Goal: Book appointment/travel/reservation

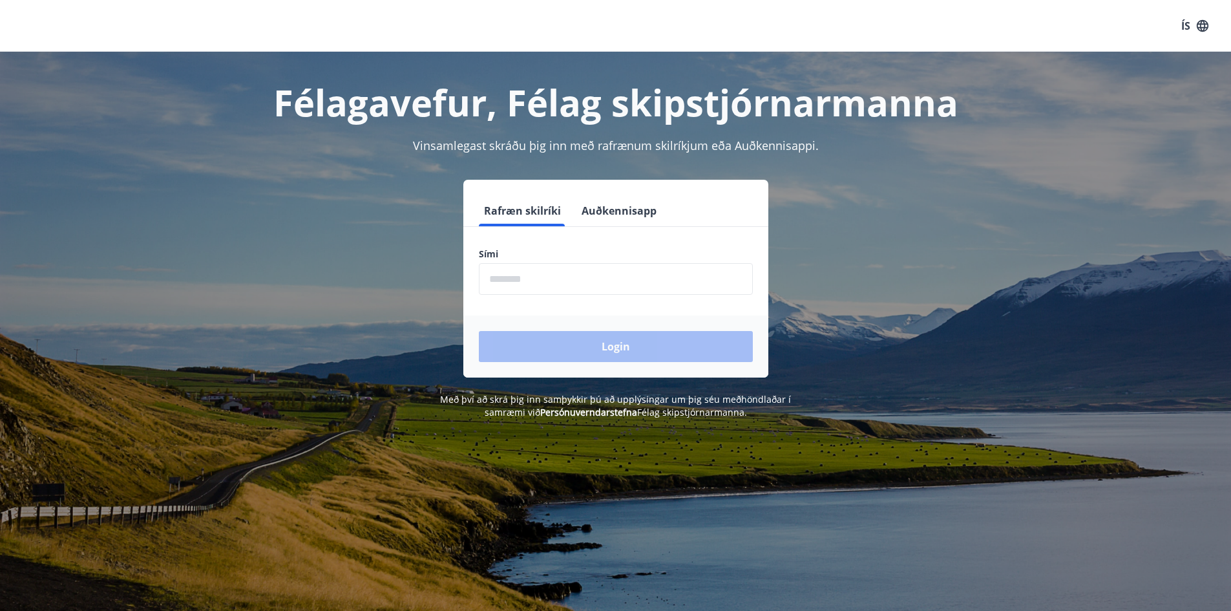
click at [606, 213] on button "Auðkennisapp" at bounding box center [618, 210] width 85 height 31
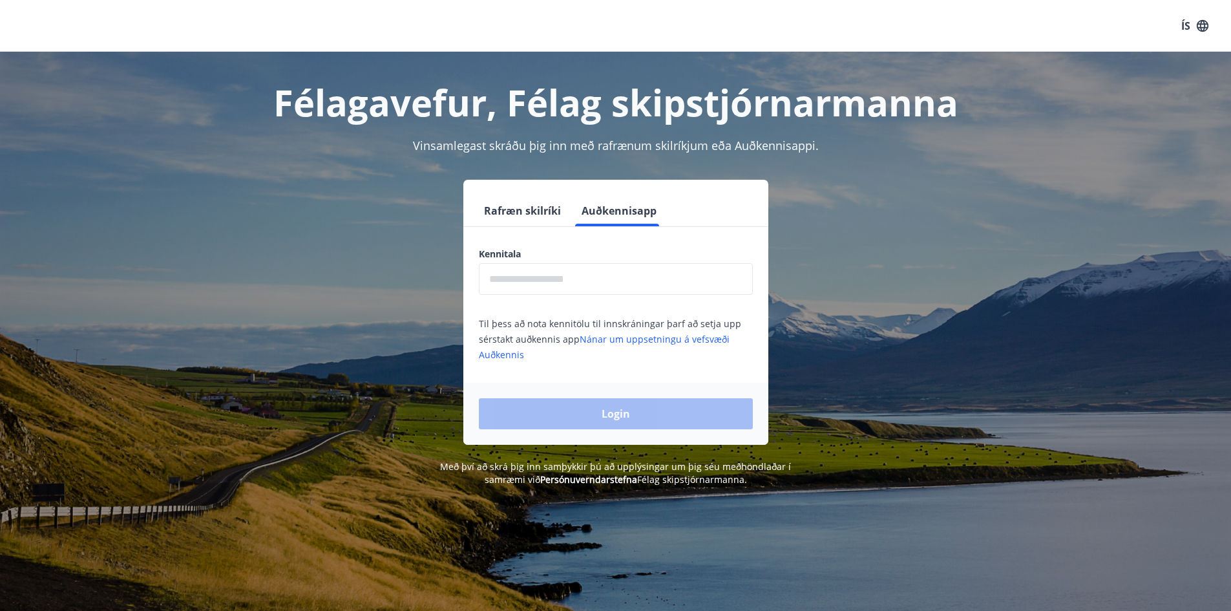
click at [554, 286] on input "text" at bounding box center [616, 279] width 274 height 32
type input "**********"
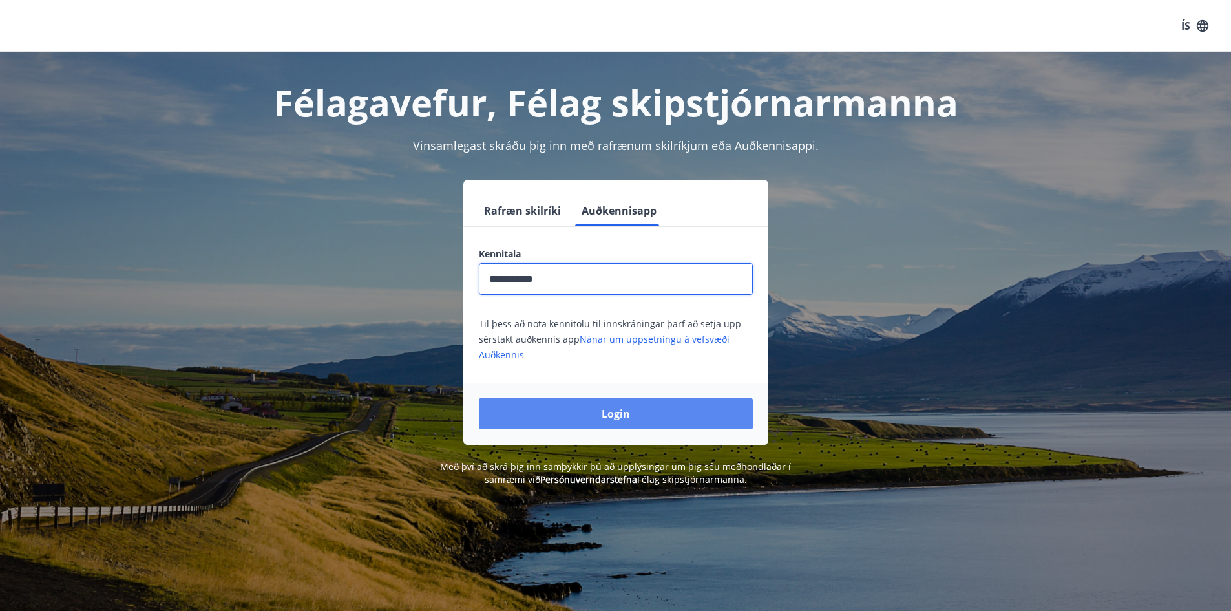
click at [629, 413] on button "Login" at bounding box center [616, 413] width 274 height 31
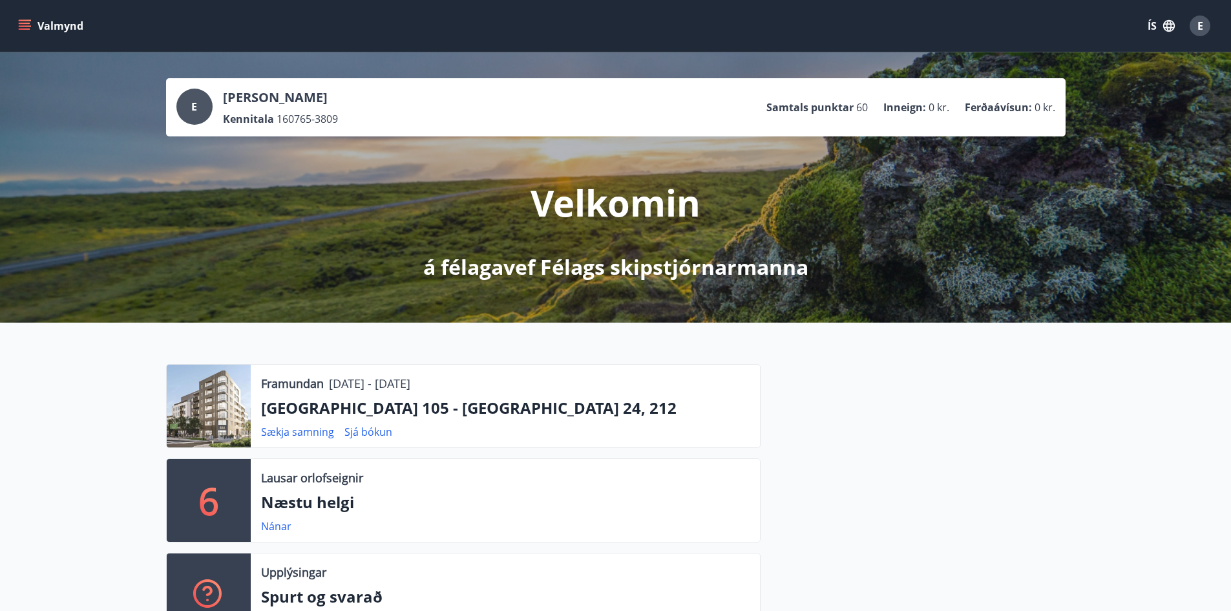
click at [28, 22] on icon "menu" at bounding box center [24, 25] width 13 height 13
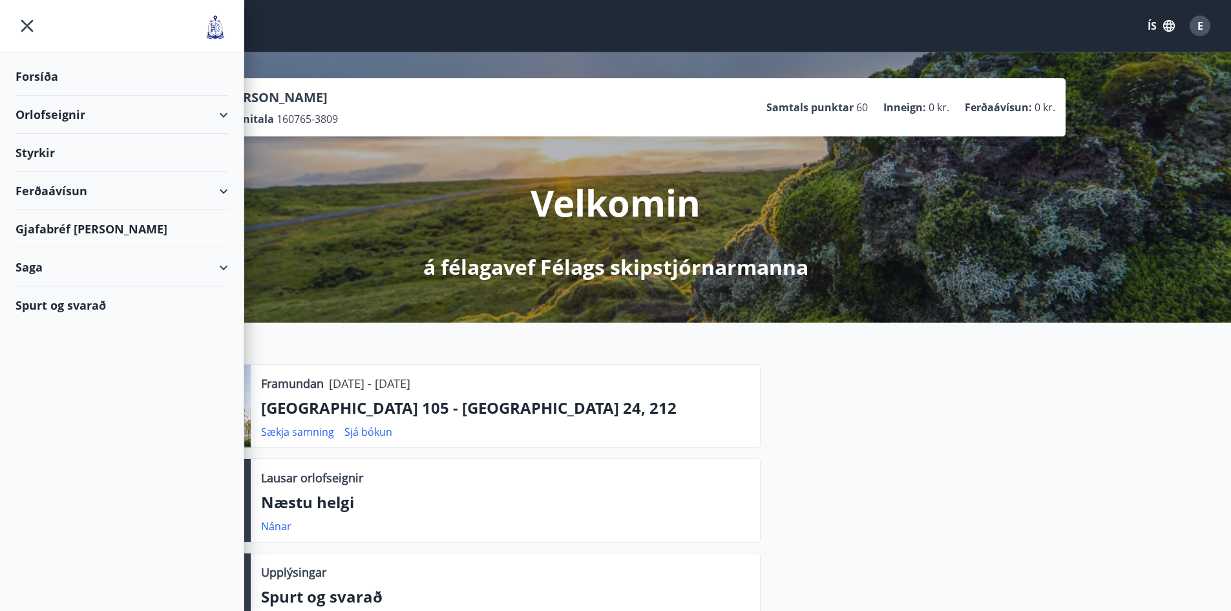
click at [37, 114] on div "Orlofseignir" at bounding box center [122, 115] width 213 height 38
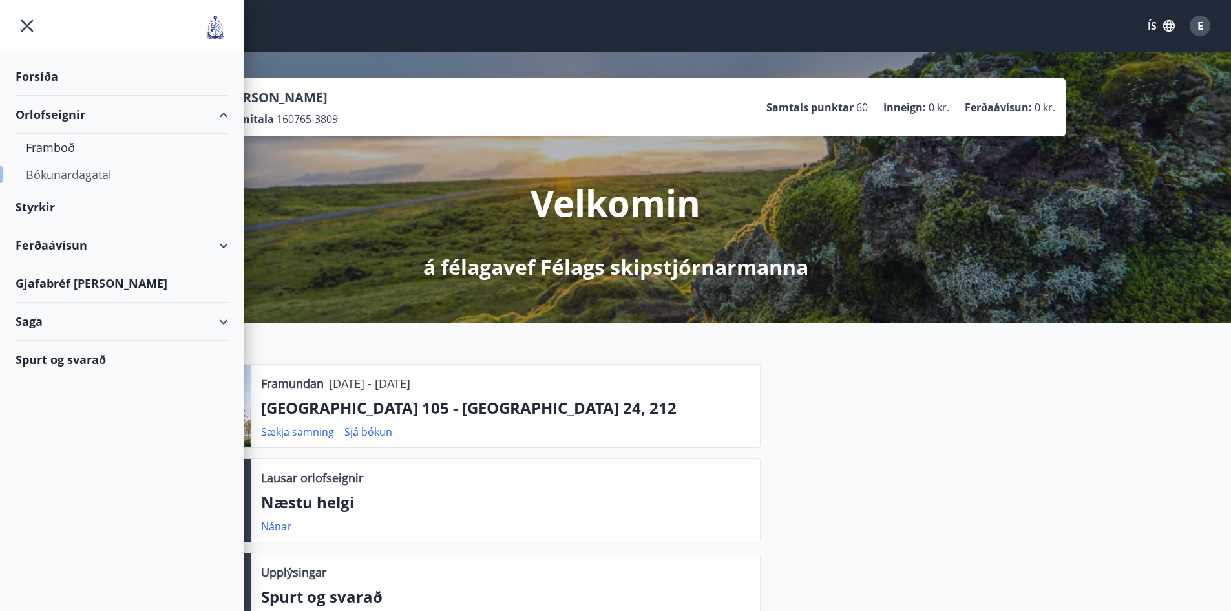
click at [49, 174] on div "Bókunardagatal" at bounding box center [122, 174] width 192 height 27
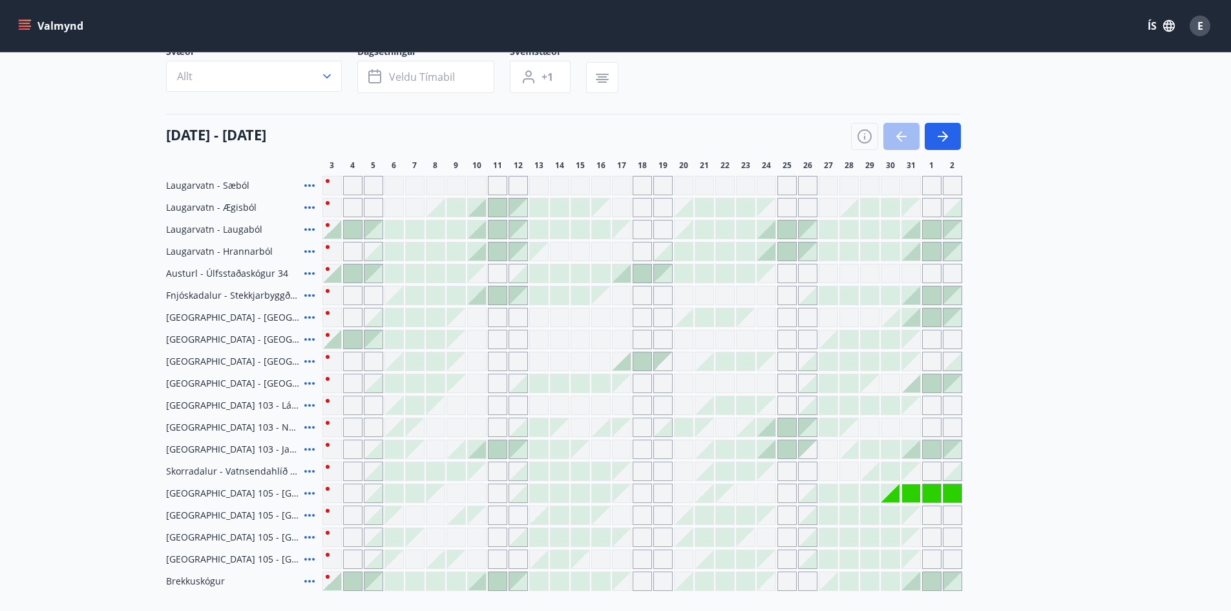
scroll to position [129, 0]
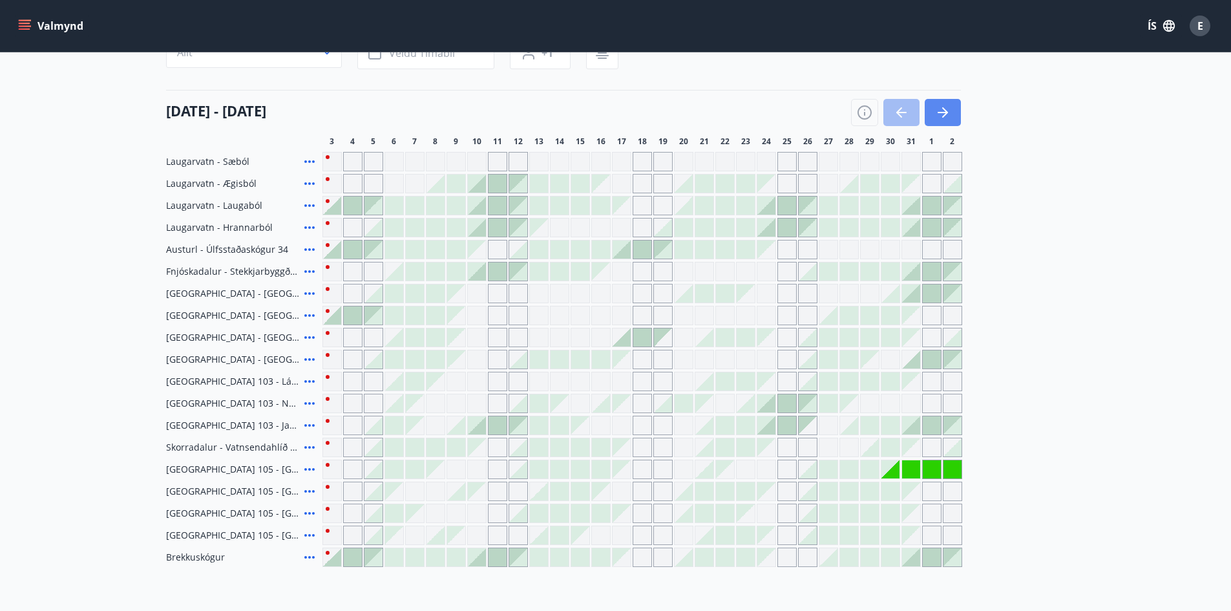
click at [952, 111] on button "button" at bounding box center [943, 112] width 36 height 27
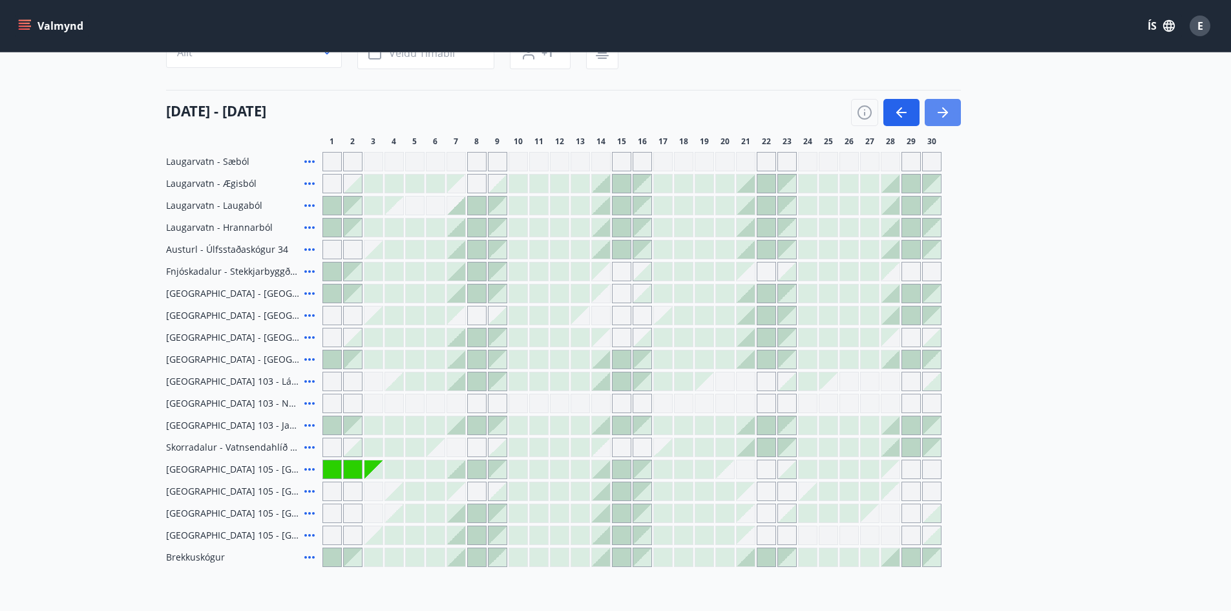
click at [939, 111] on icon "button" at bounding box center [943, 113] width 16 height 16
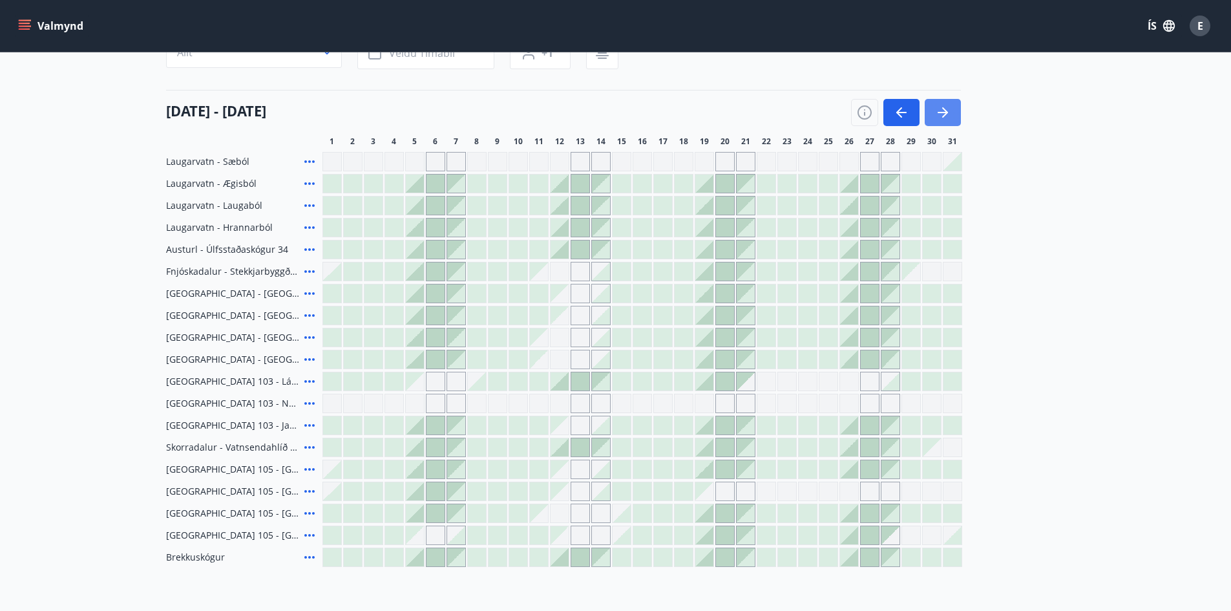
click at [937, 118] on icon "button" at bounding box center [943, 113] width 16 height 16
